Goal: Task Accomplishment & Management: Use online tool/utility

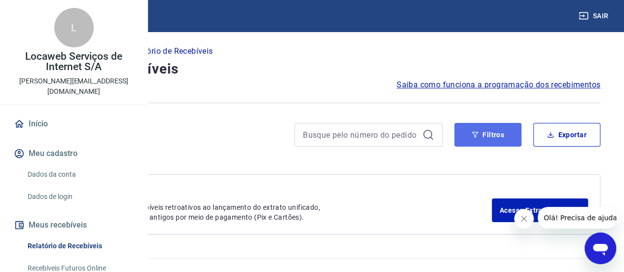
click at [487, 138] on button "Filtros" at bounding box center [487, 135] width 67 height 24
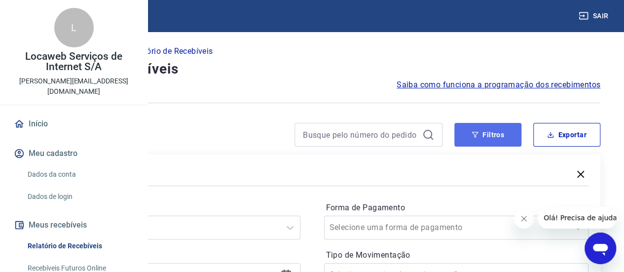
scroll to position [148, 0]
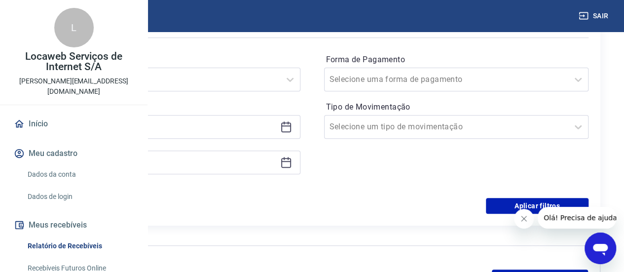
click at [249, 118] on div at bounding box center [168, 127] width 265 height 24
click at [247, 125] on input at bounding box center [160, 126] width 232 height 15
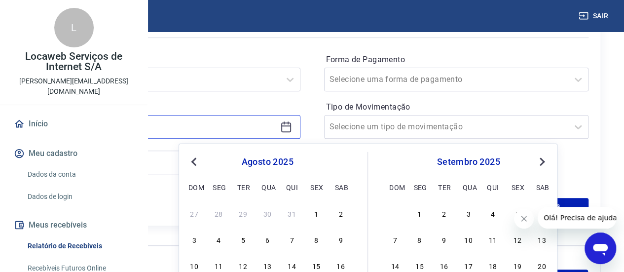
scroll to position [235, 0]
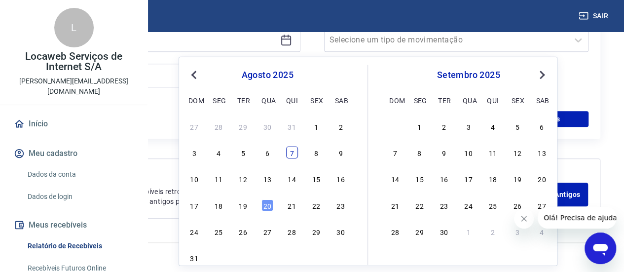
click at [293, 157] on div "7" at bounding box center [292, 153] width 12 height 12
type input "[DATE]"
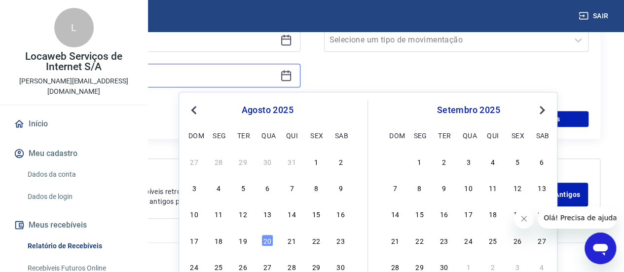
click at [229, 70] on input at bounding box center [160, 75] width 232 height 15
click at [267, 243] on div "20" at bounding box center [268, 240] width 12 height 12
type input "[DATE]"
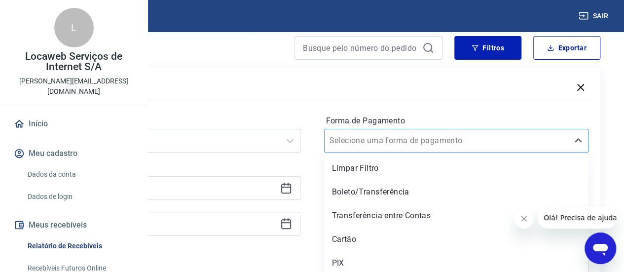
scroll to position [90, 0]
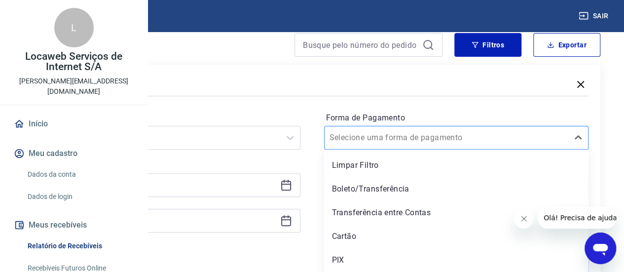
click at [429, 141] on input "Forma de Pagamento" at bounding box center [380, 138] width 100 height 12
drag, startPoint x: 413, startPoint y: 261, endPoint x: 436, endPoint y: 233, distance: 35.8
click at [413, 261] on div "PIX" at bounding box center [456, 260] width 265 height 20
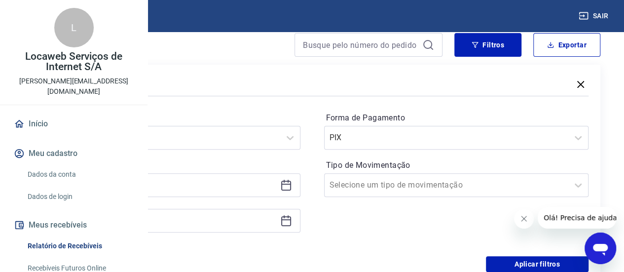
scroll to position [188, 0]
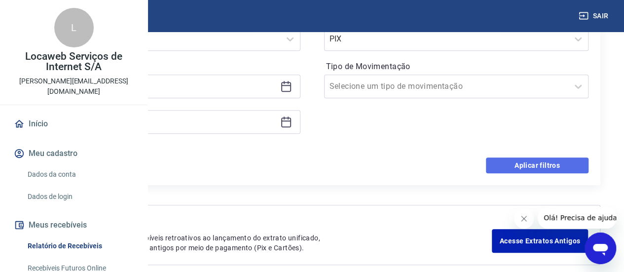
click at [510, 171] on button "Aplicar filtros" at bounding box center [537, 165] width 103 height 16
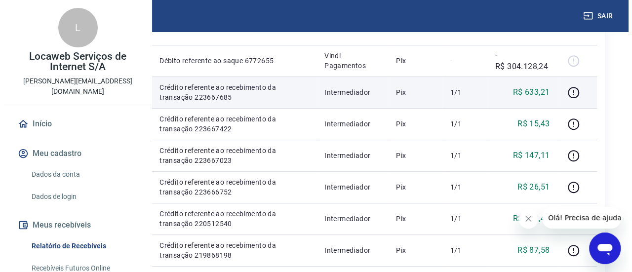
scroll to position [40, 0]
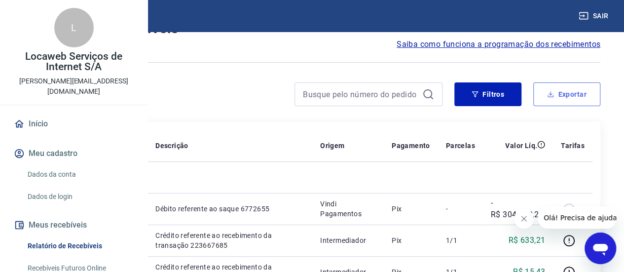
click at [557, 92] on button "Exportar" at bounding box center [566, 94] width 67 height 24
type input "[DATE]"
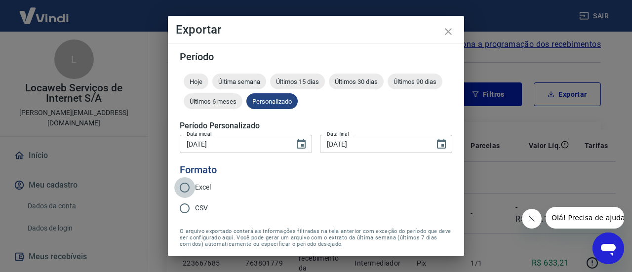
click at [183, 188] on input "Excel" at bounding box center [184, 187] width 21 height 21
radio input "true"
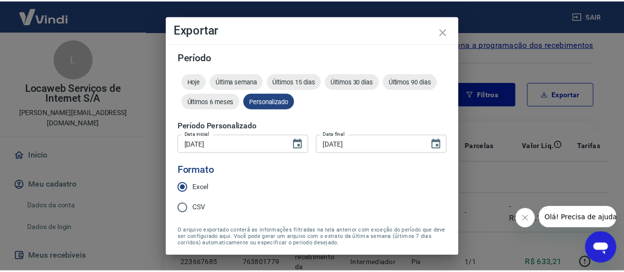
scroll to position [36, 0]
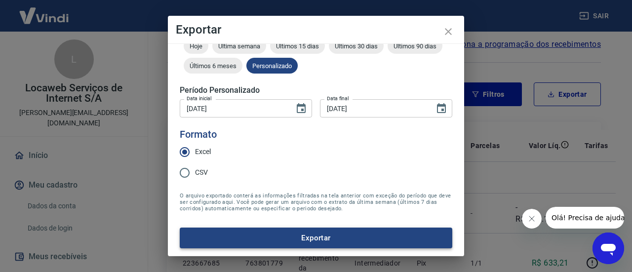
click at [326, 233] on button "Exportar" at bounding box center [316, 237] width 272 height 21
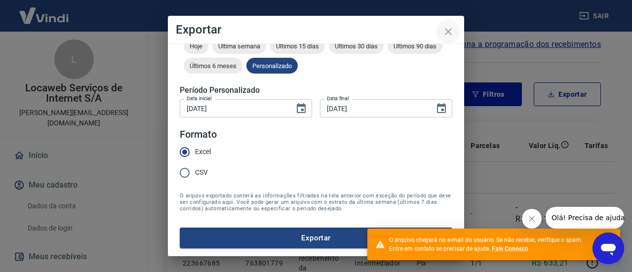
click at [444, 33] on icon "close" at bounding box center [448, 32] width 12 height 12
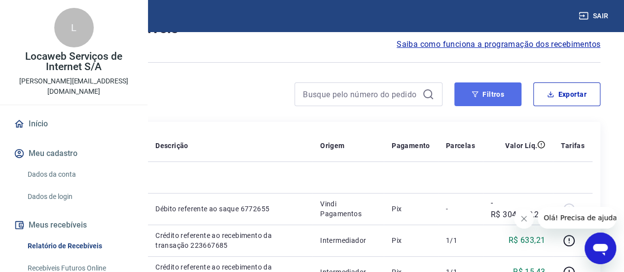
click at [473, 103] on button "Filtros" at bounding box center [487, 94] width 67 height 24
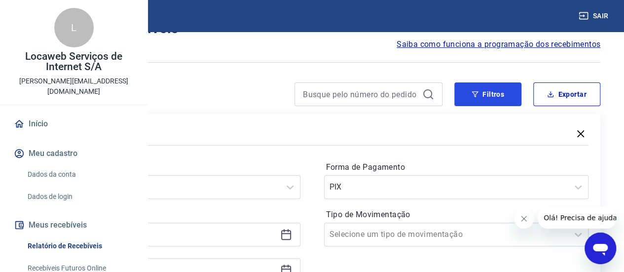
scroll to position [139, 0]
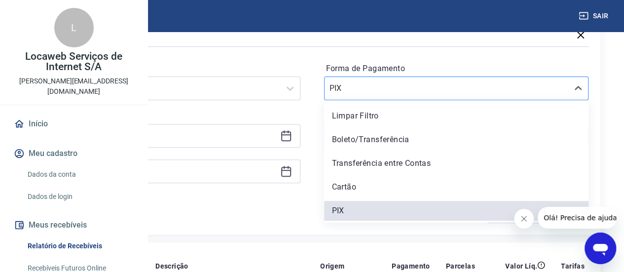
click at [429, 92] on input "Forma de Pagamento" at bounding box center [380, 88] width 100 height 12
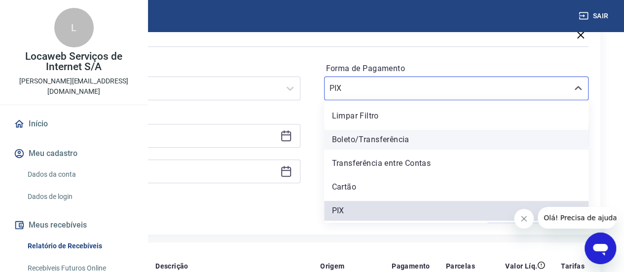
click at [444, 144] on div "Boleto/Transferência" at bounding box center [456, 140] width 265 height 20
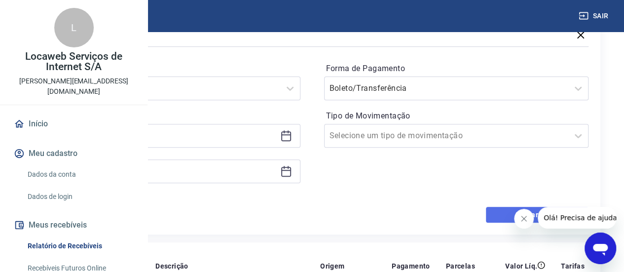
click at [497, 211] on button "Aplicar filtros" at bounding box center [537, 215] width 103 height 16
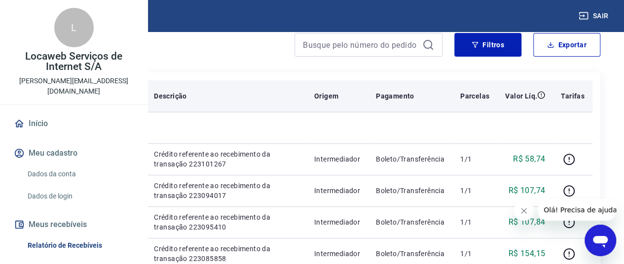
scroll to position [40, 0]
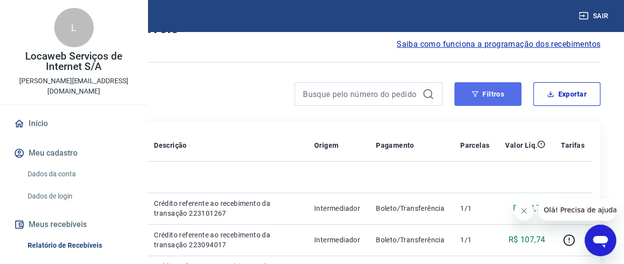
click at [499, 95] on button "Filtros" at bounding box center [487, 94] width 67 height 24
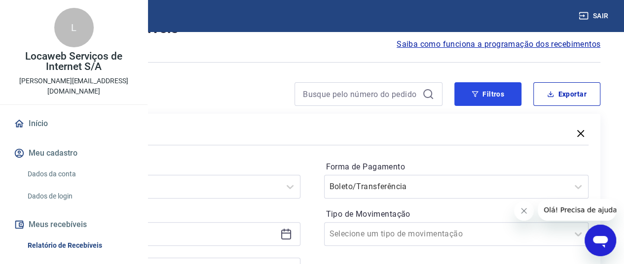
scroll to position [139, 0]
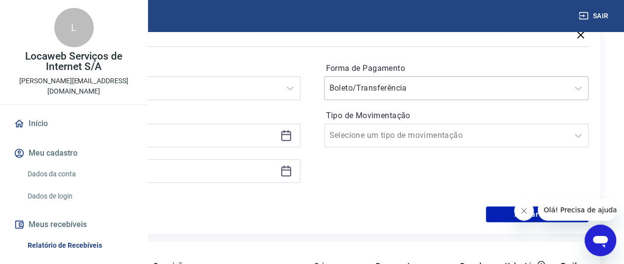
click at [429, 88] on input "Forma de Pagamento" at bounding box center [380, 88] width 100 height 12
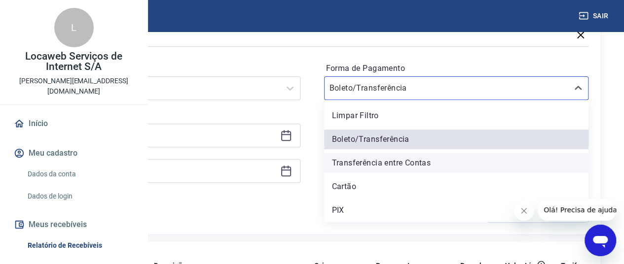
click at [436, 168] on div "Transferência entre Contas" at bounding box center [456, 163] width 265 height 20
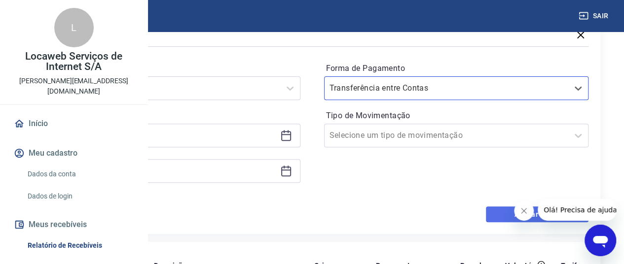
click at [499, 212] on button "Aplicar filtros" at bounding box center [537, 215] width 103 height 16
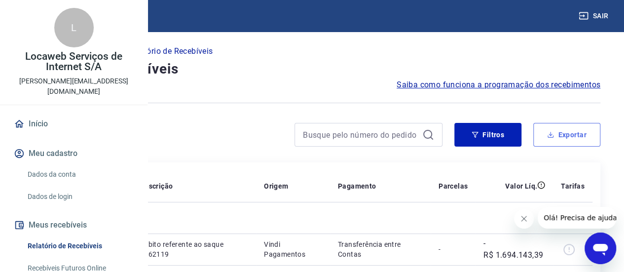
click at [570, 132] on button "Exportar" at bounding box center [566, 135] width 67 height 24
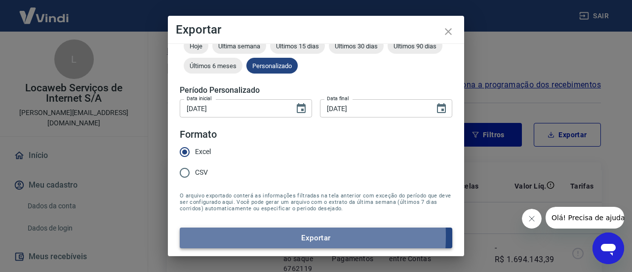
click at [244, 236] on button "Exportar" at bounding box center [316, 237] width 272 height 21
